Goal: Task Accomplishment & Management: Use online tool/utility

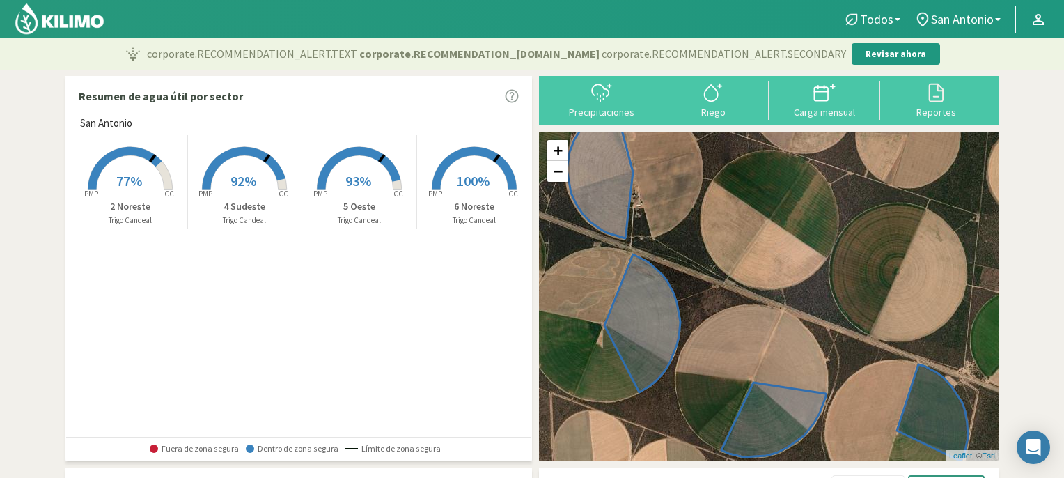
click at [127, 173] on span "77%" at bounding box center [129, 180] width 26 height 17
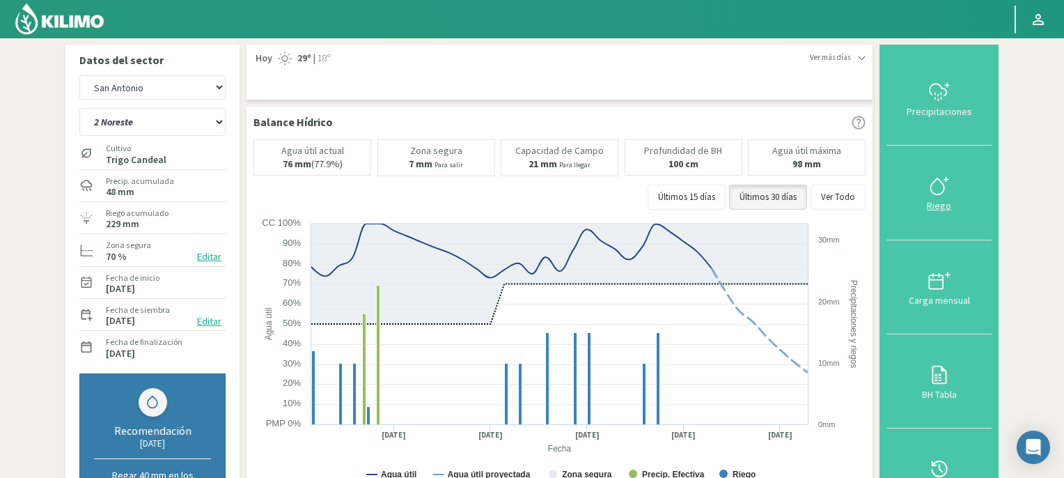
click at [927, 192] on div at bounding box center [939, 186] width 97 height 22
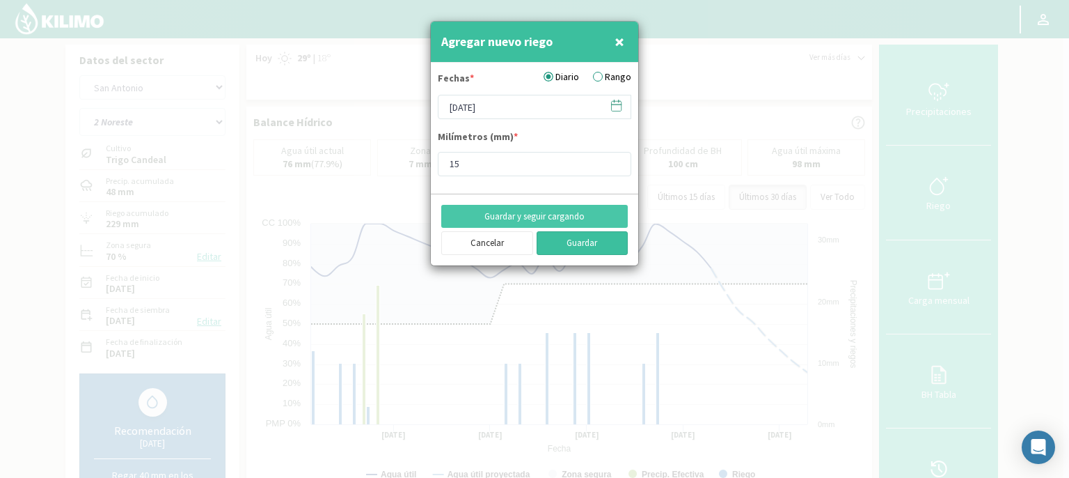
click at [579, 244] on button "Guardar" at bounding box center [583, 243] width 92 height 24
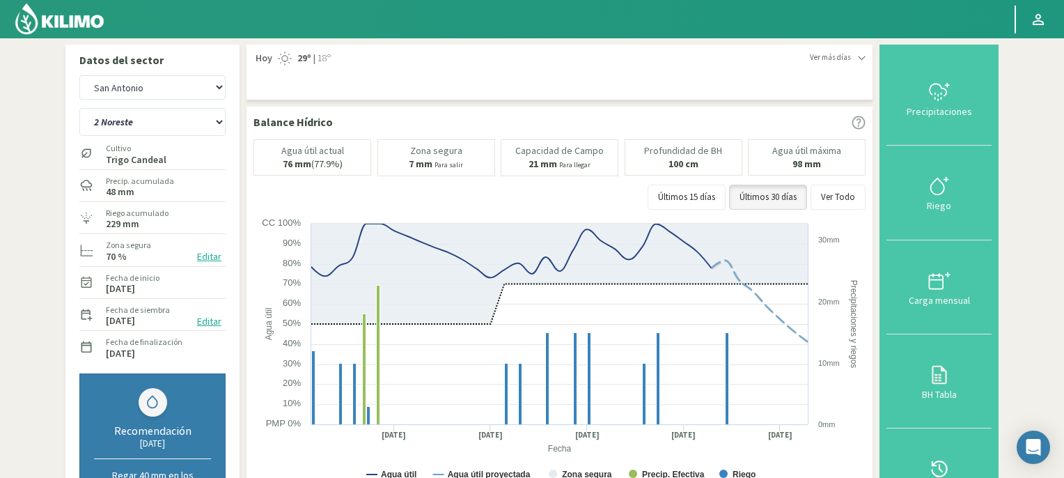
scroll to position [418, 0]
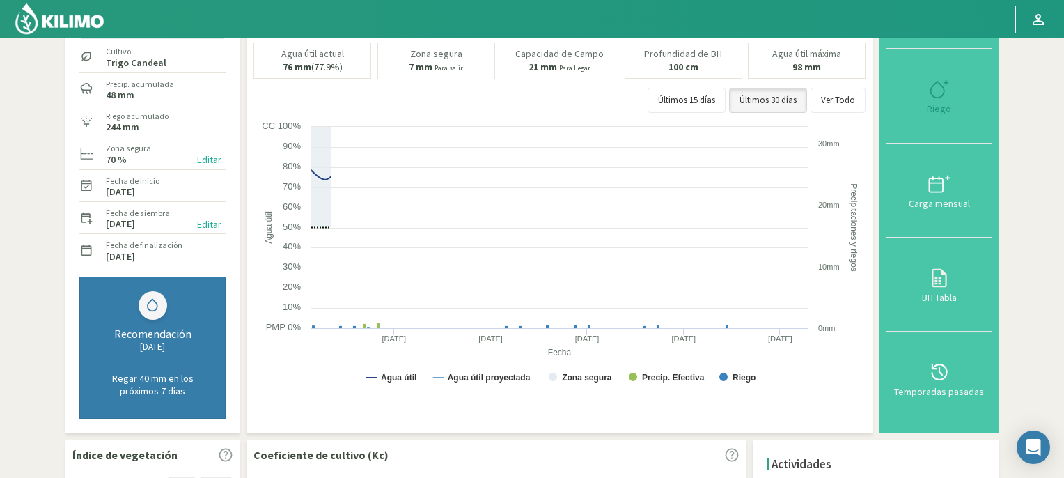
scroll to position [96, 0]
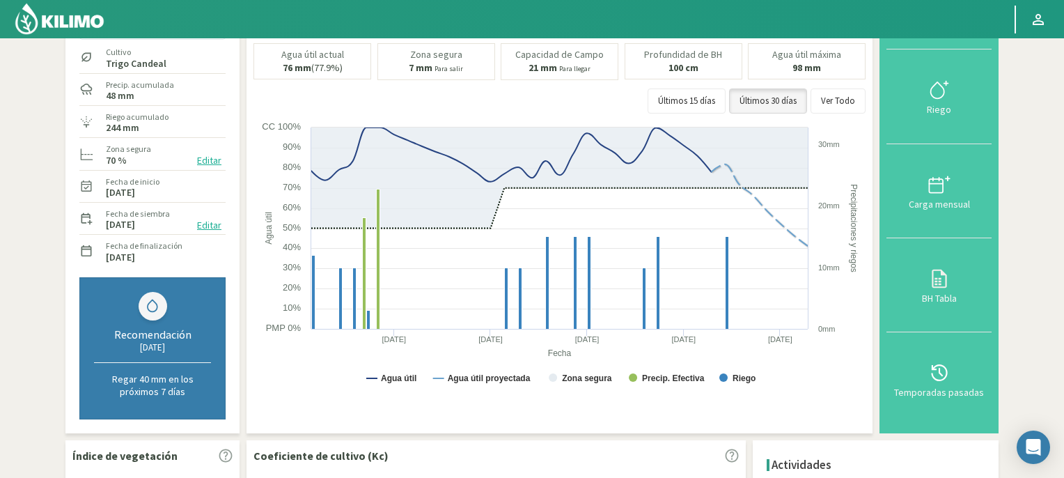
click at [83, 21] on img at bounding box center [59, 18] width 91 height 33
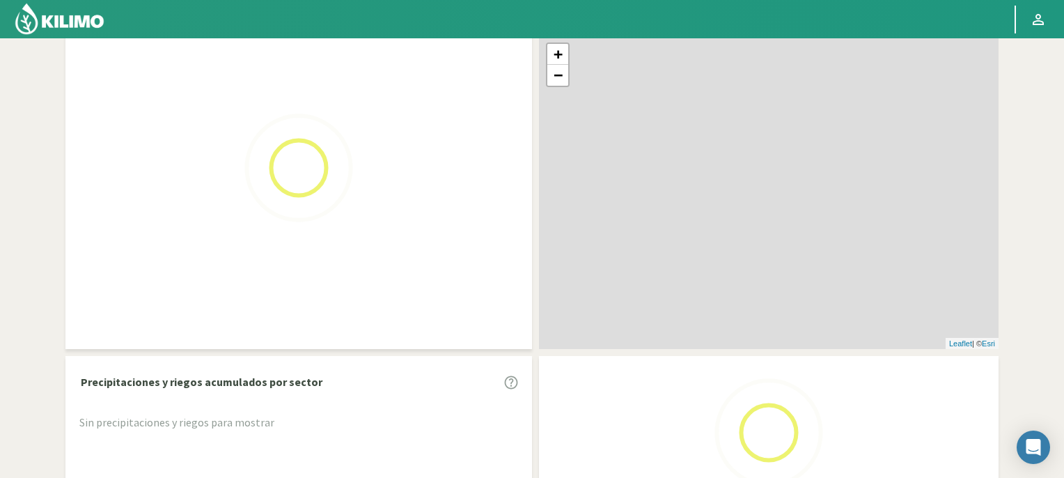
scroll to position [127, 0]
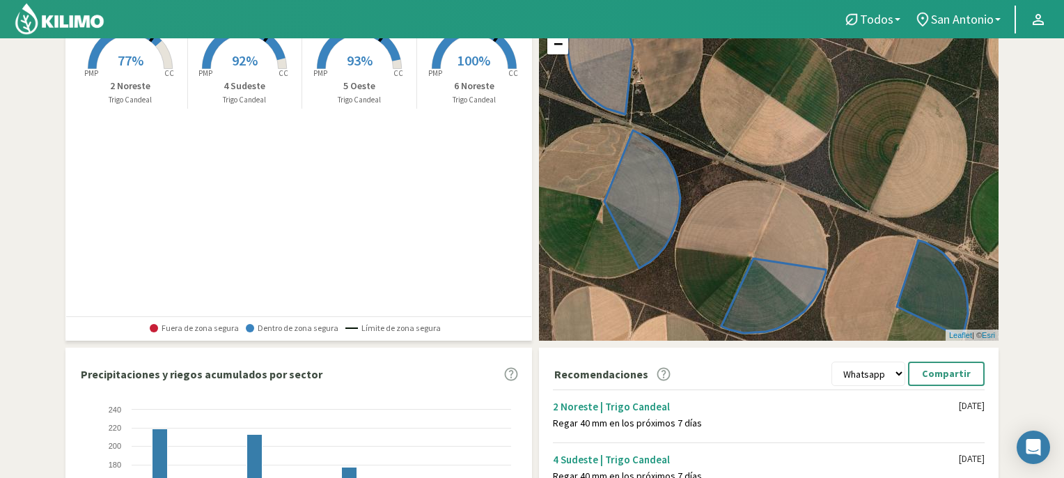
click at [244, 58] on span "92%" at bounding box center [245, 60] width 26 height 17
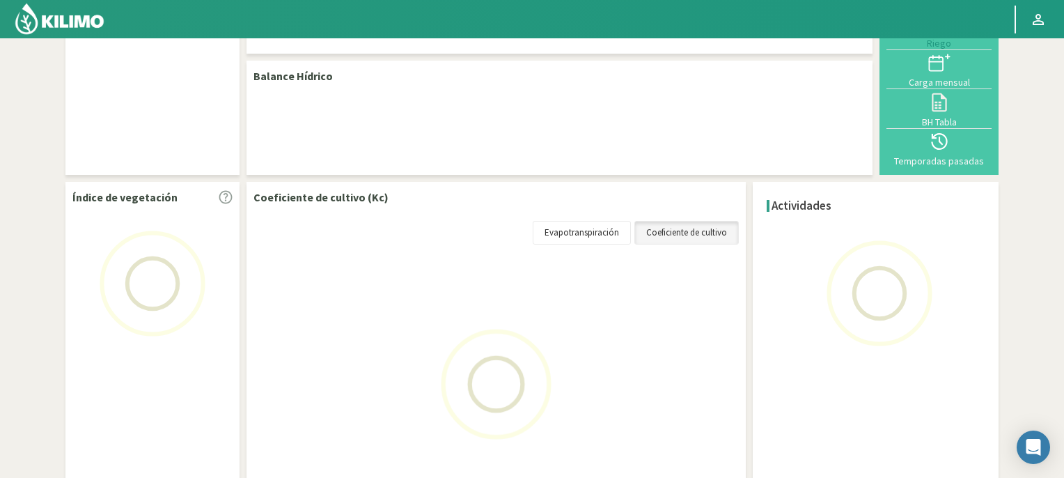
scroll to position [96, 0]
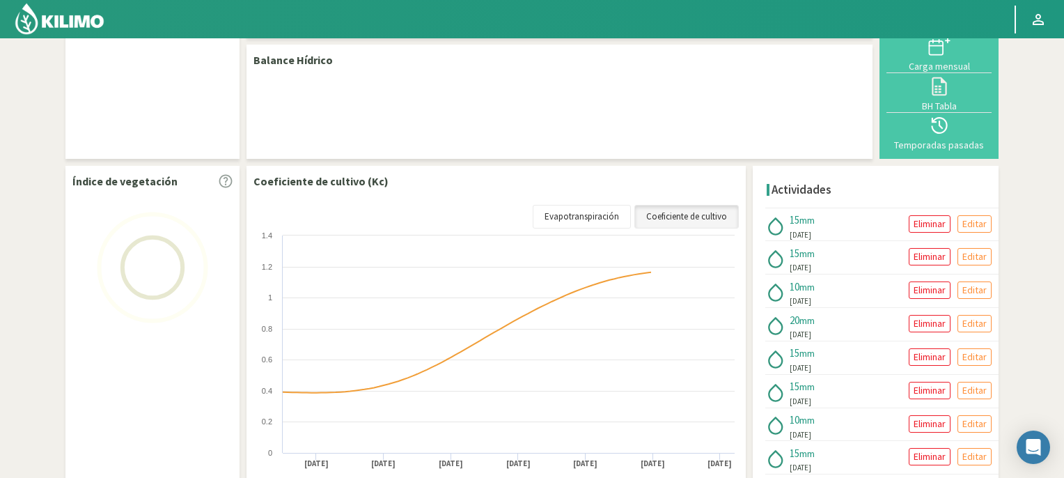
select select "1: Object"
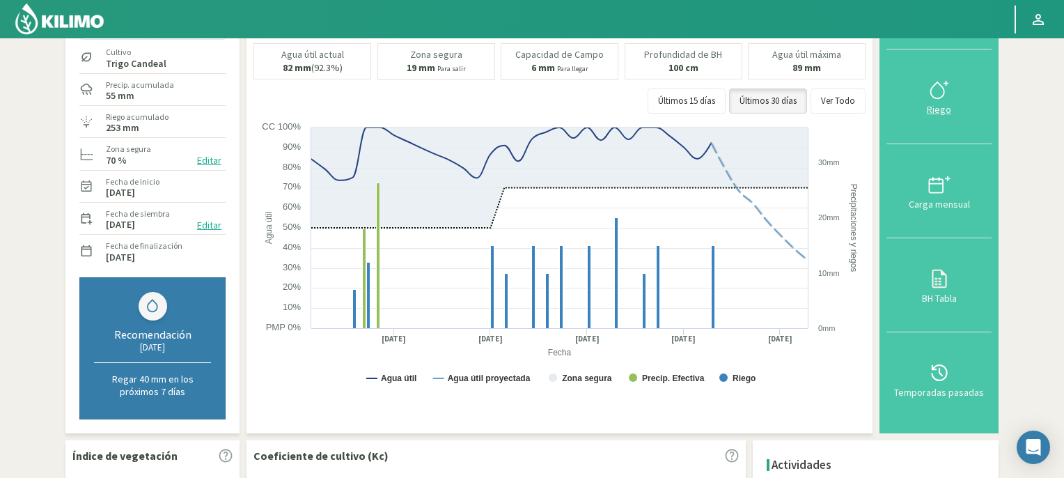
click at [938, 104] on div "Riego" at bounding box center [939, 109] width 97 height 10
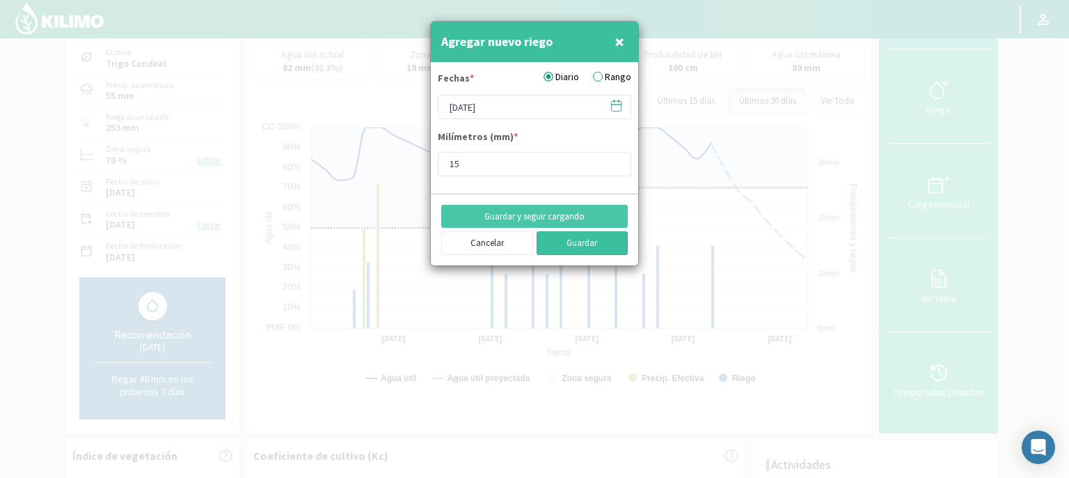
click at [583, 243] on button "Guardar" at bounding box center [583, 243] width 92 height 24
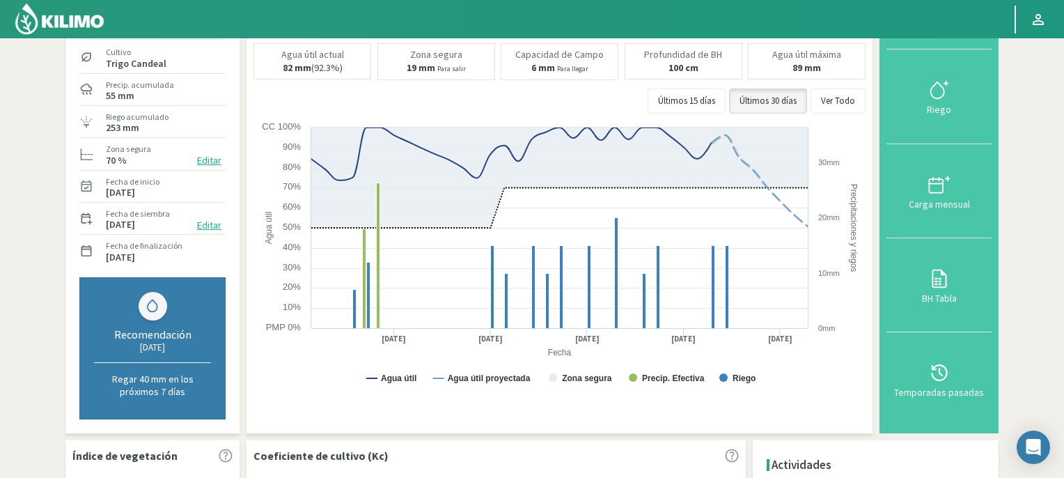
scroll to position [477, 0]
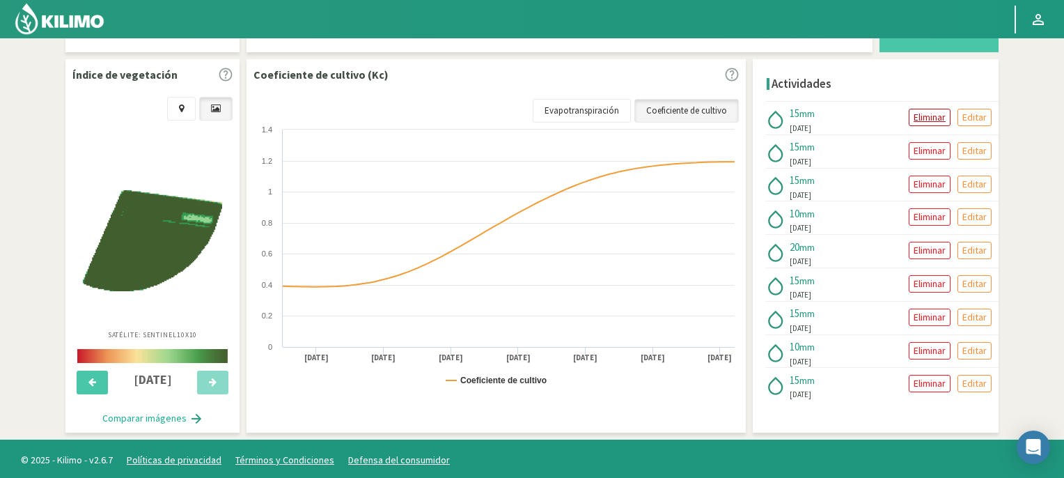
click at [932, 111] on p "Eliminar" at bounding box center [929, 117] width 32 height 16
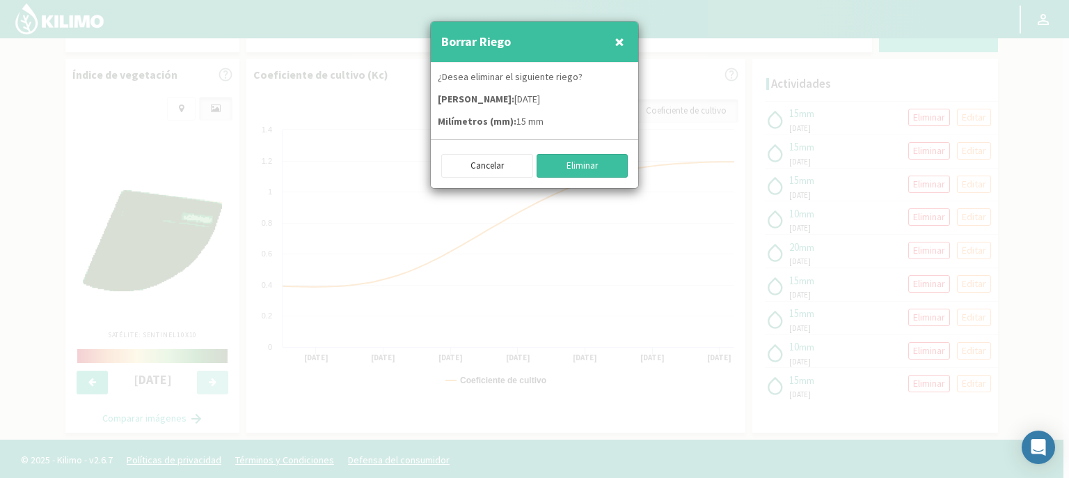
click at [596, 162] on button "Eliminar" at bounding box center [583, 166] width 92 height 24
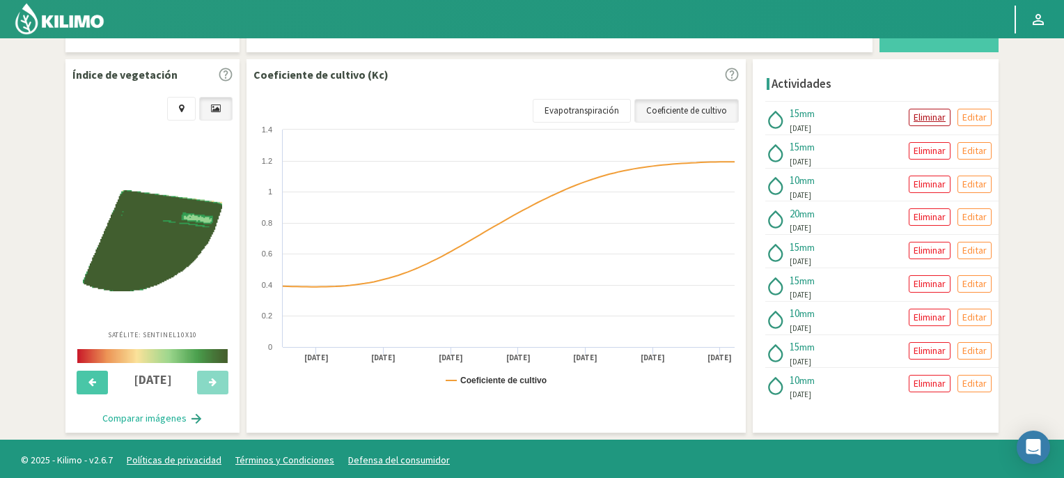
click at [937, 112] on p "Eliminar" at bounding box center [929, 117] width 32 height 16
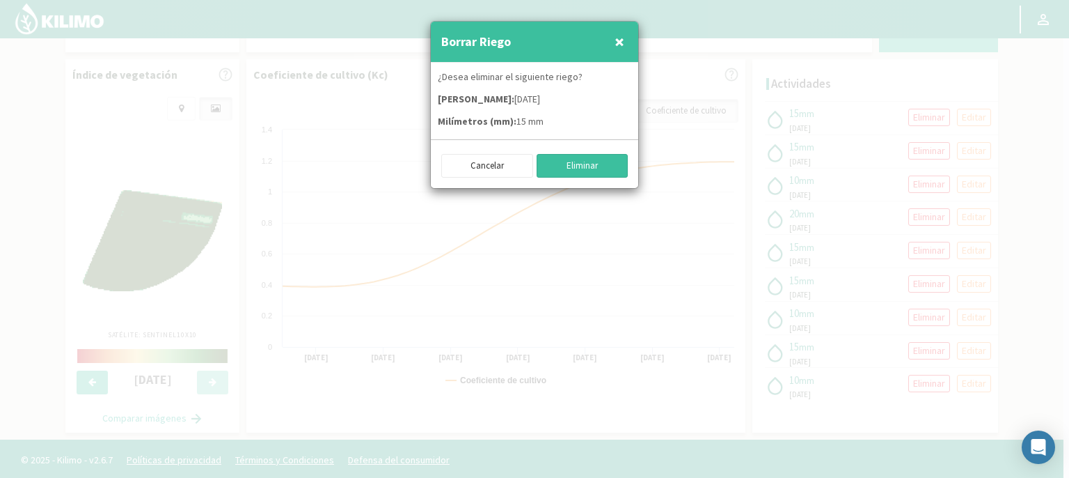
click at [581, 164] on button "Eliminar" at bounding box center [583, 166] width 92 height 24
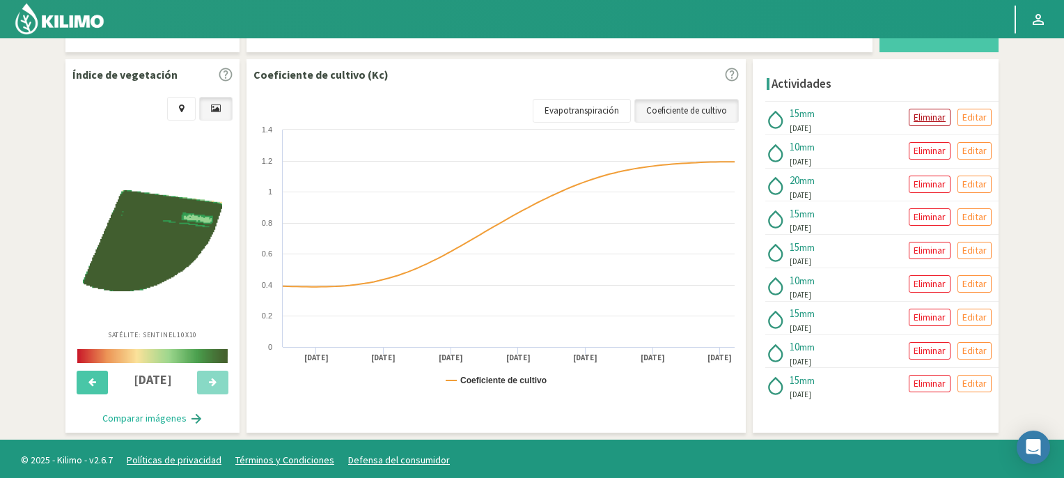
click at [930, 111] on p "Eliminar" at bounding box center [929, 117] width 32 height 16
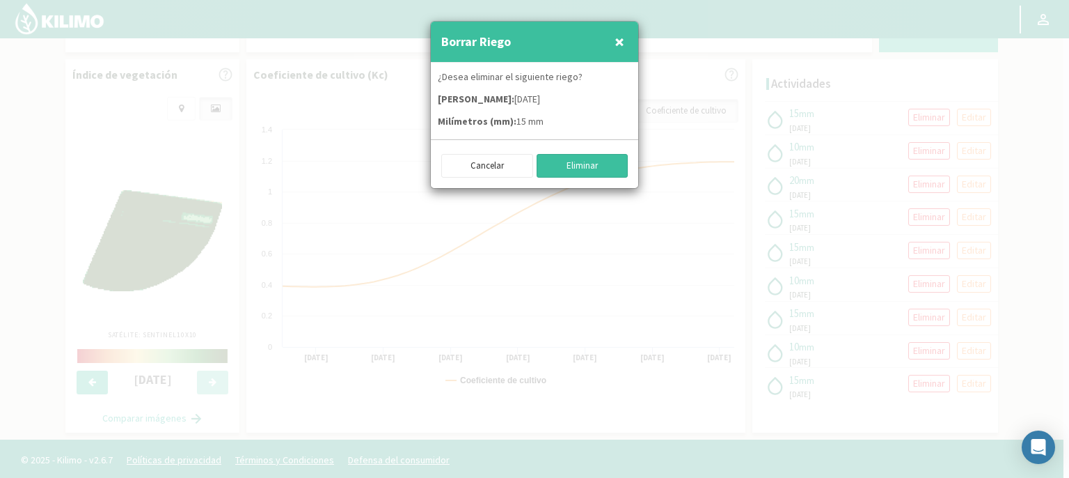
click at [594, 166] on button "Eliminar" at bounding box center [583, 166] width 92 height 24
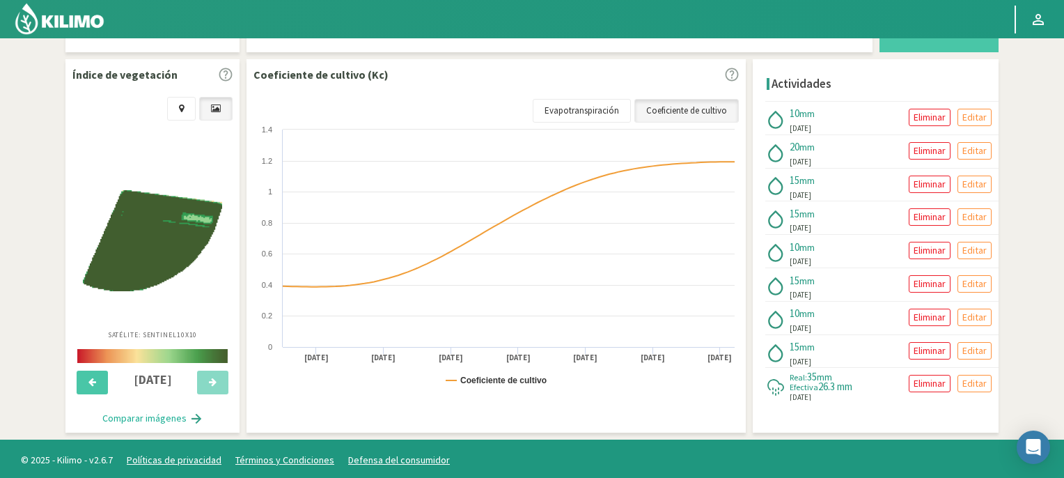
scroll to position [59, 0]
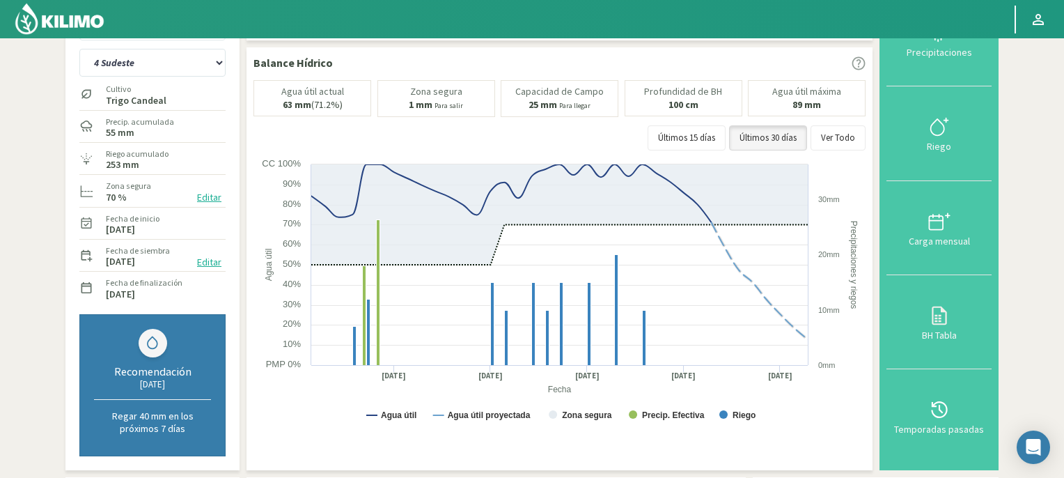
click at [77, 15] on img at bounding box center [59, 18] width 91 height 33
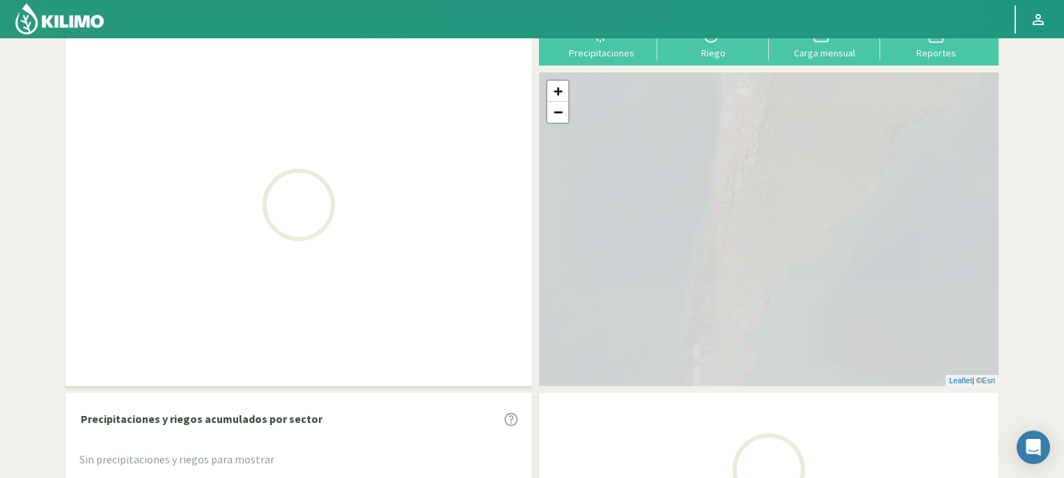
scroll to position [91, 0]
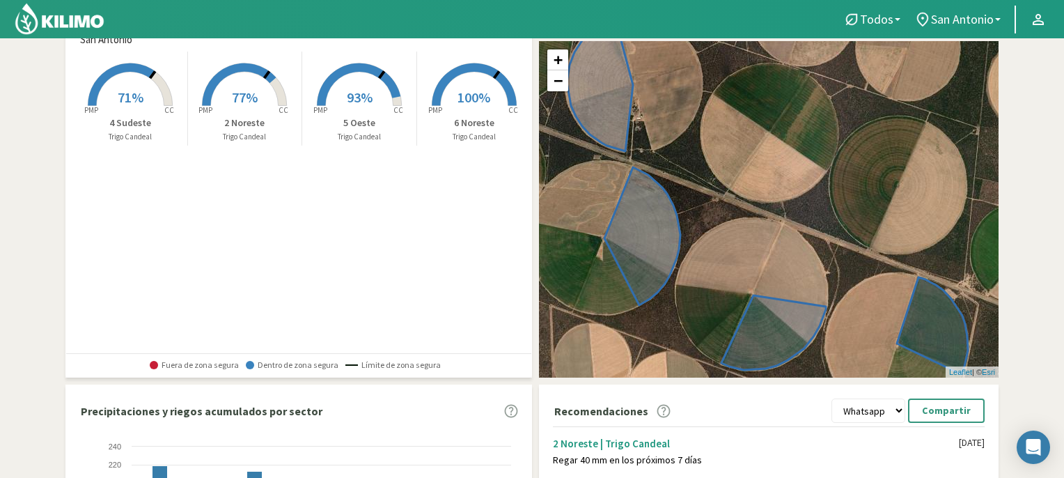
click at [123, 95] on span "71%" at bounding box center [131, 96] width 26 height 17
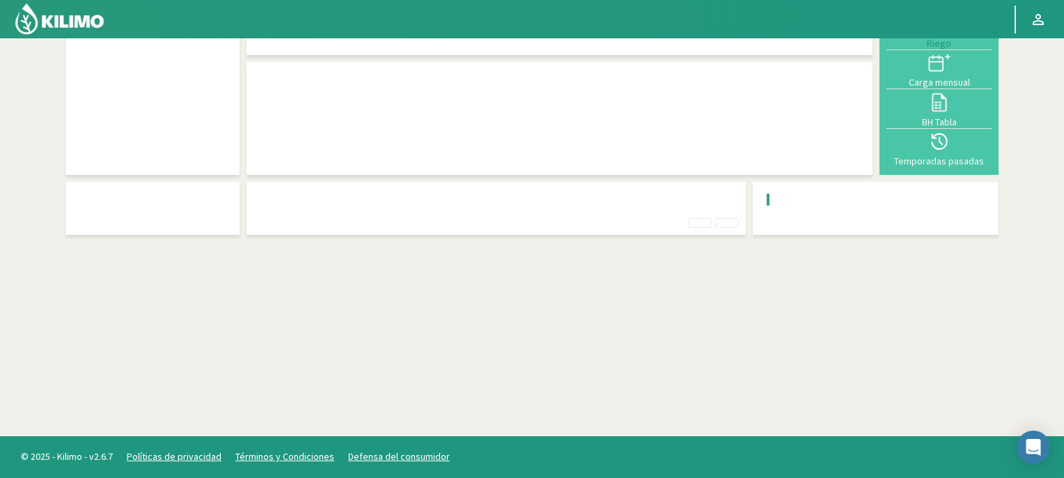
scroll to position [59, 0]
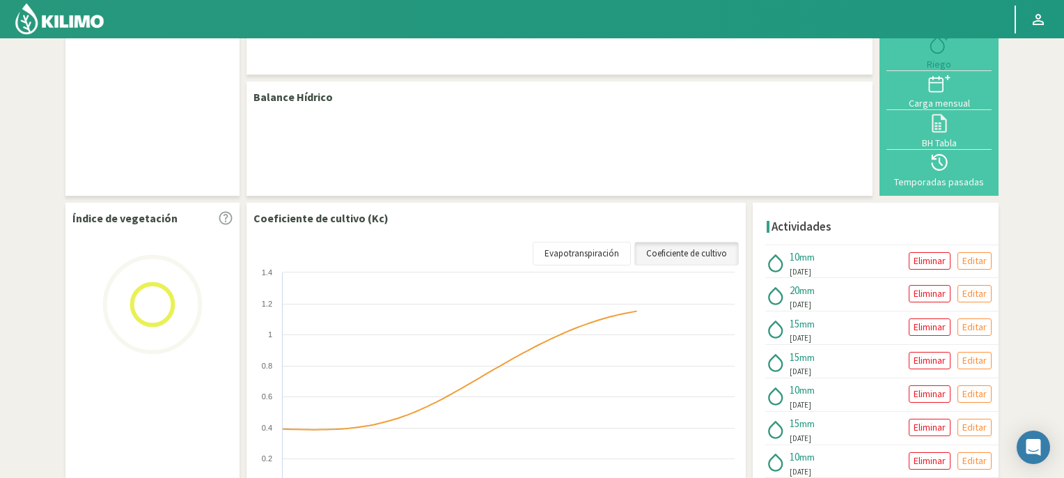
select select "1: Object"
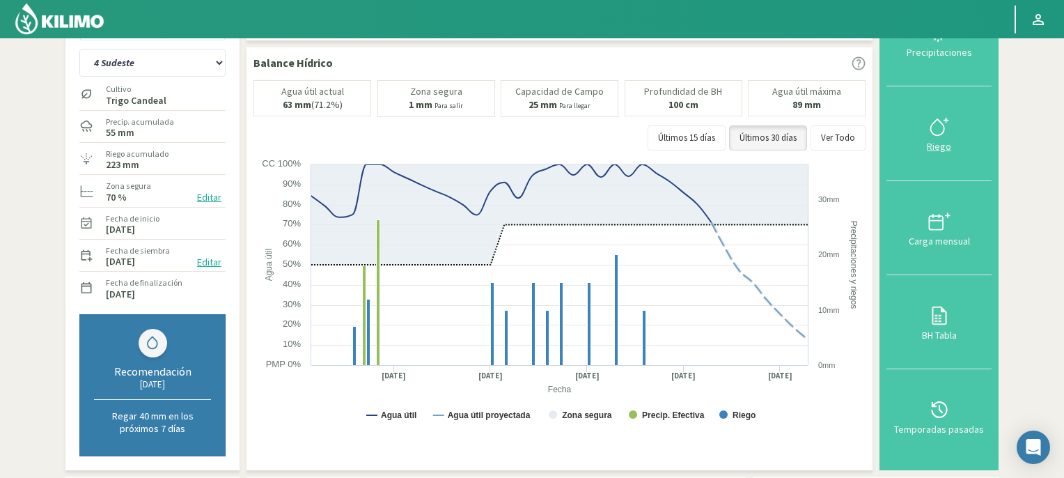
click at [941, 129] on icon at bounding box center [939, 127] width 22 height 22
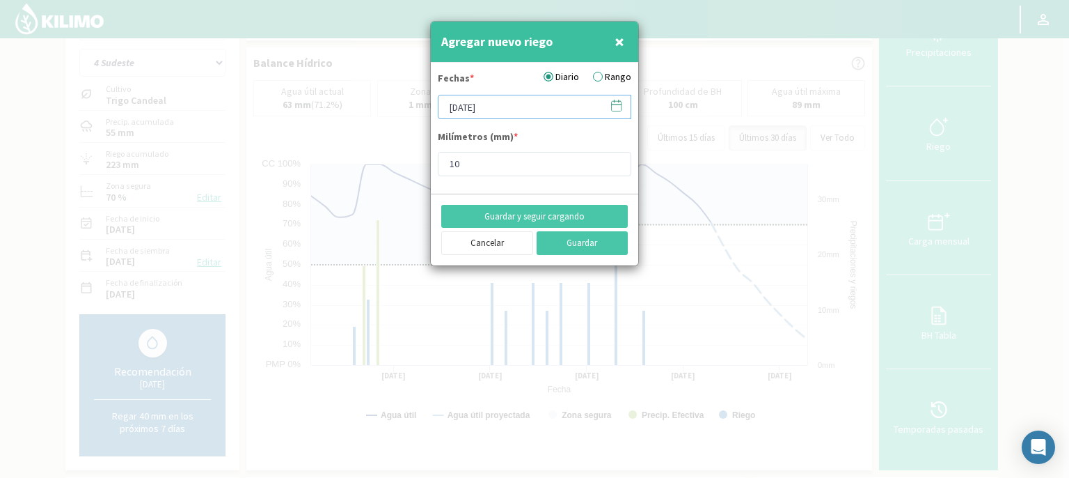
click at [538, 109] on input "[DATE]" at bounding box center [535, 107] width 194 height 24
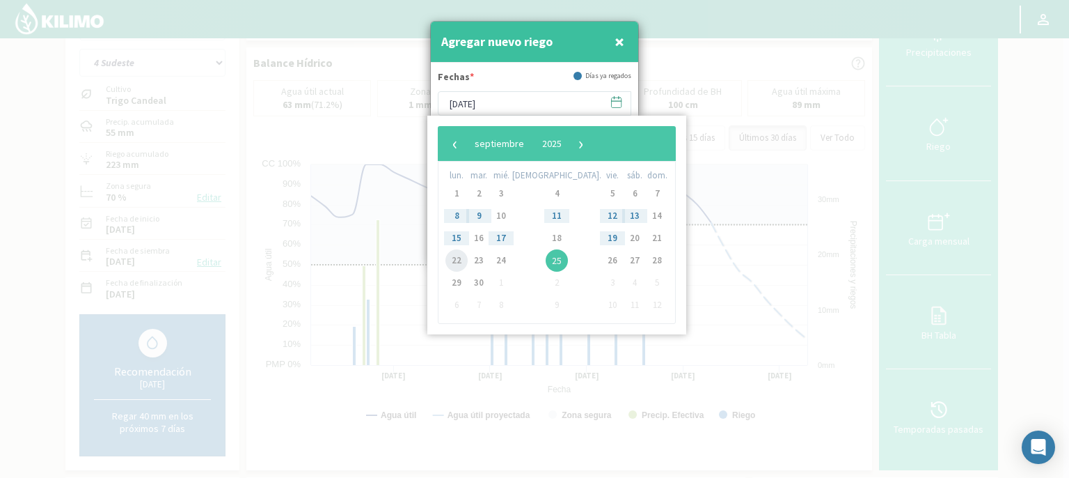
click at [455, 262] on span "22" at bounding box center [457, 260] width 22 height 22
type input "[DATE]"
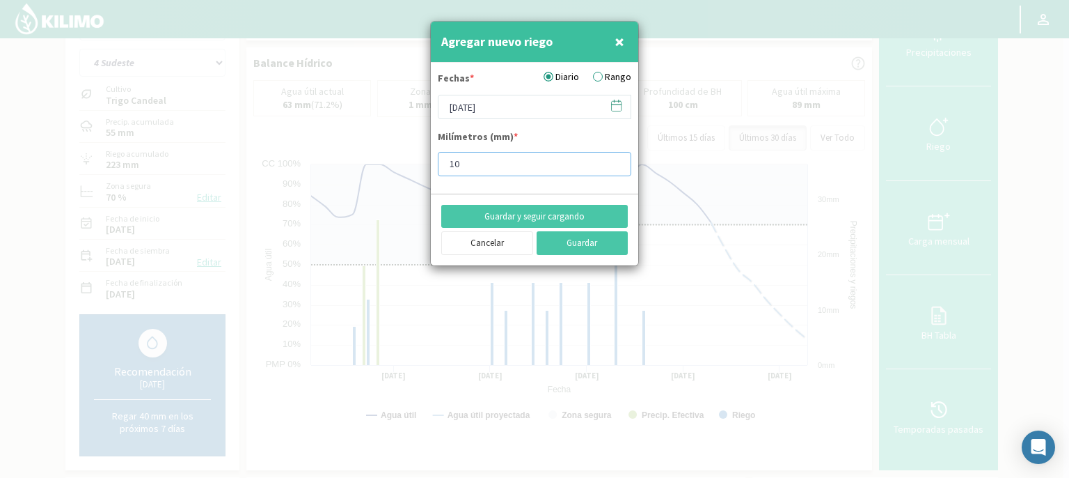
click at [484, 171] on input "10" at bounding box center [535, 164] width 194 height 24
type input "15"
click at [585, 249] on button "Guardar" at bounding box center [583, 243] width 92 height 24
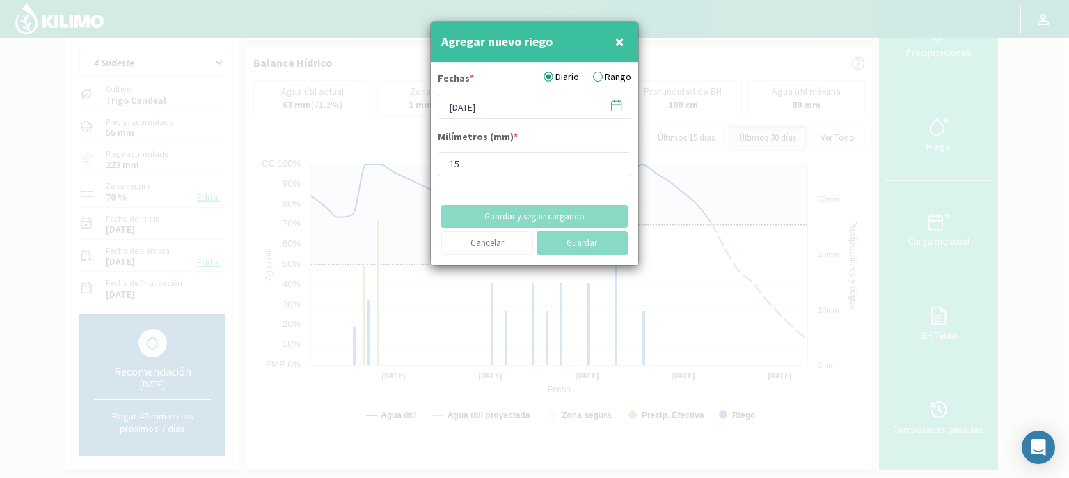
type input "[DATE]"
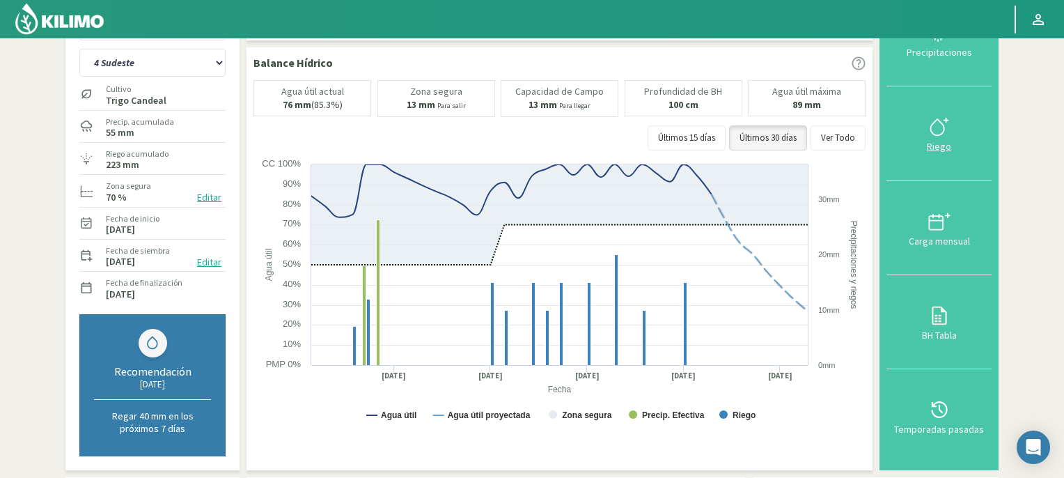
click at [941, 132] on icon at bounding box center [939, 127] width 22 height 22
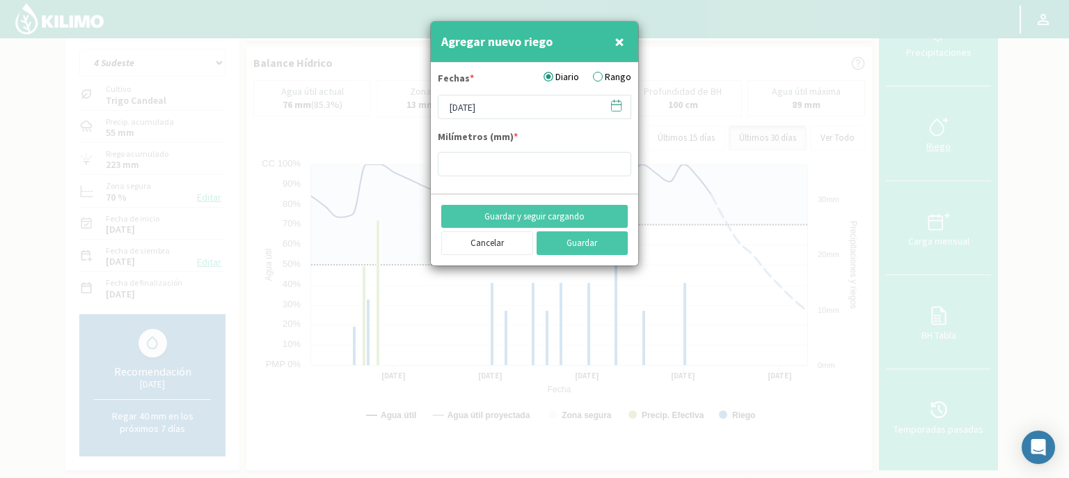
type input "15"
click at [598, 243] on button "Guardar" at bounding box center [583, 243] width 92 height 24
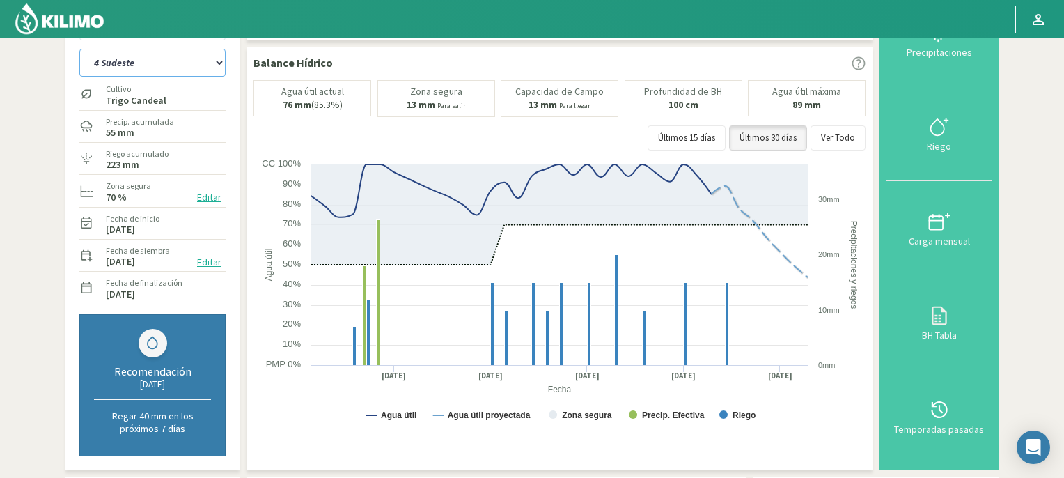
click at [217, 65] on select "2 Noreste 4 Sudeste 5 Oeste 6 Noreste" at bounding box center [152, 63] width 146 height 28
select select "2: Object"
click at [79, 49] on select "2 Noreste 4 Sudeste 5 Oeste 6 Noreste" at bounding box center [152, 63] width 146 height 28
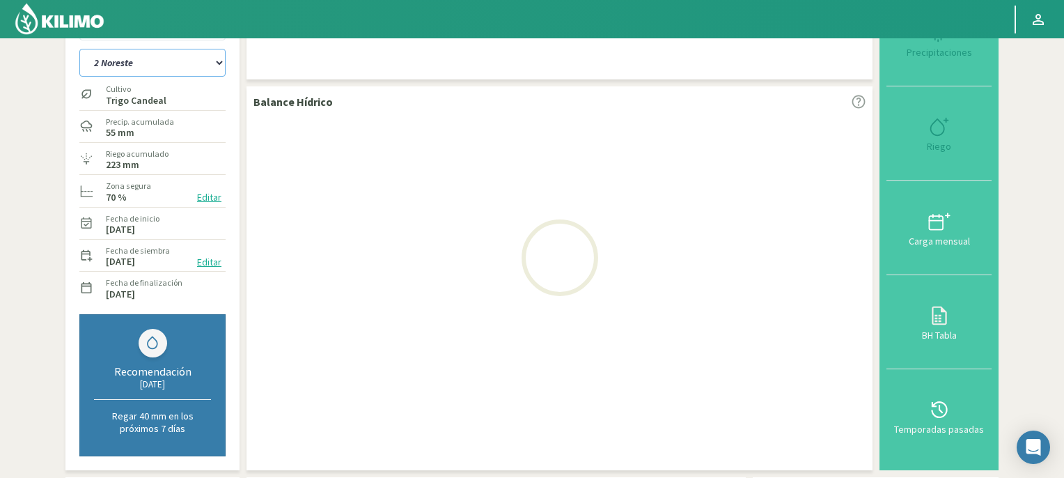
select select "2: Object"
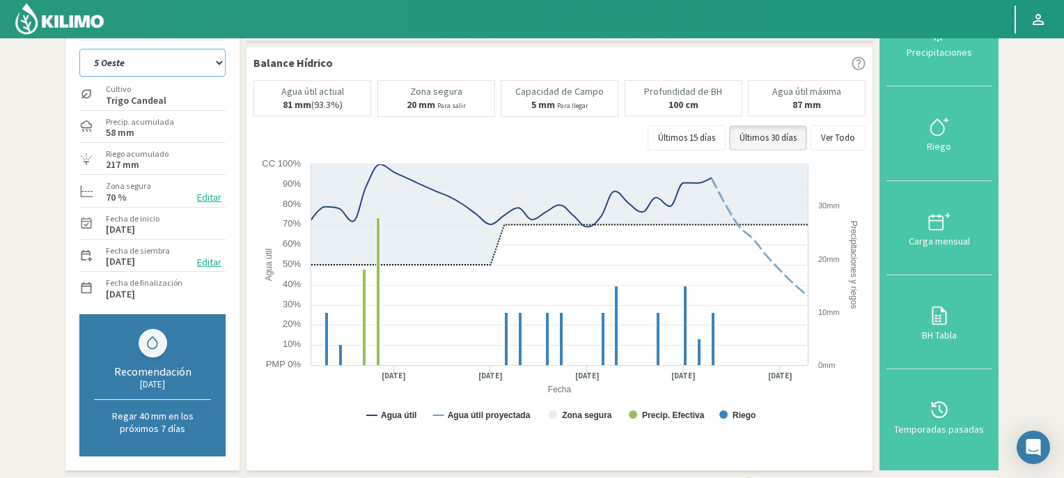
click at [220, 61] on select "2 Noreste 4 Sudeste 5 Oeste 6 Noreste" at bounding box center [152, 63] width 146 height 28
select select "7: Object"
click at [79, 49] on select "2 Noreste 4 Sudeste 5 Oeste 6 Noreste" at bounding box center [152, 63] width 146 height 28
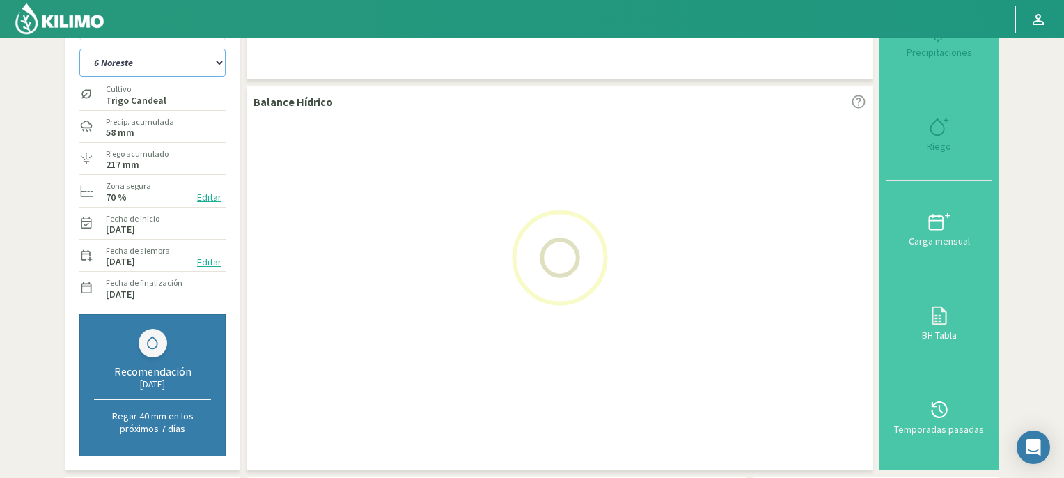
select select "4: Object"
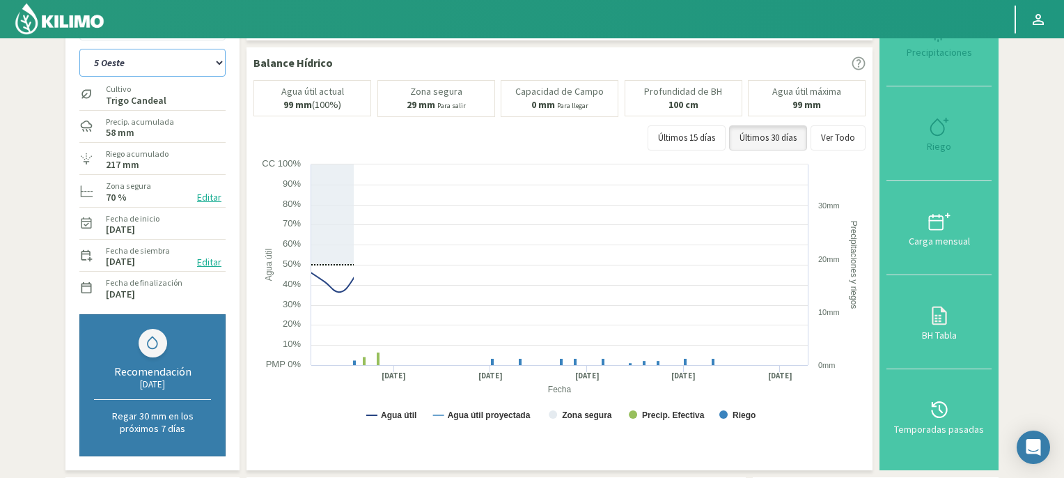
select select "11: Object"
